Goal: Transaction & Acquisition: Purchase product/service

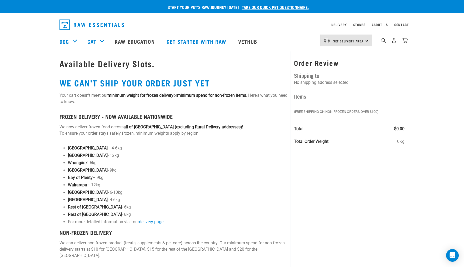
click at [81, 25] on img "dropdown navigation" at bounding box center [92, 24] width 65 height 11
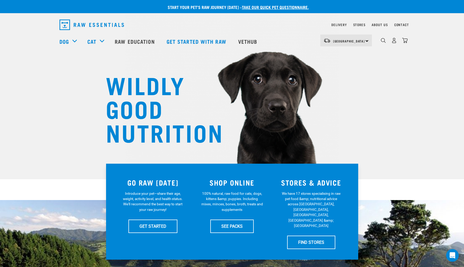
click at [265, 106] on img at bounding box center [232, 74] width 214 height 197
